Goal: Check status: Check status

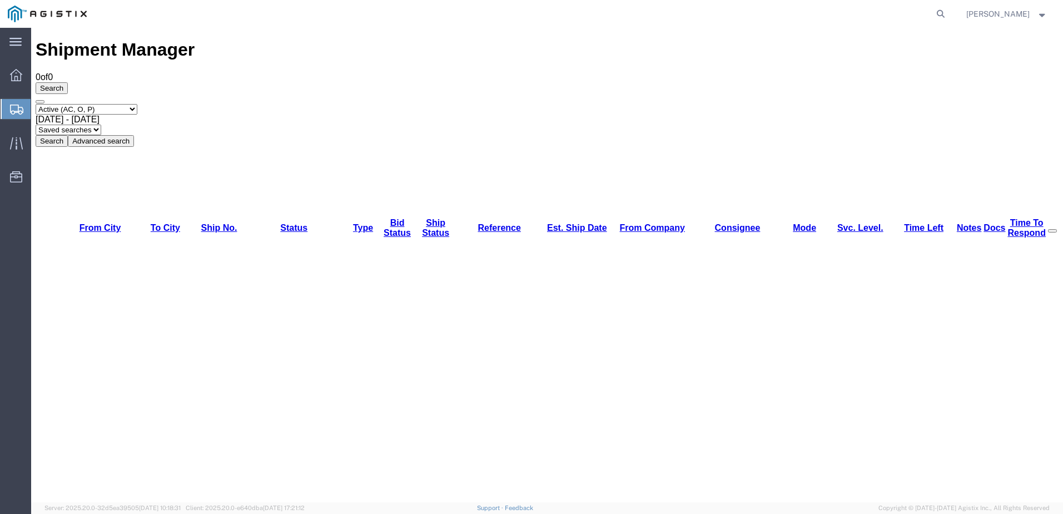
click at [133, 236] on div "Shipment Manager 0 of 0 Search Select status Active (AC, O, P) All Approved Awa…" at bounding box center [547, 455] width 1023 height 832
